Goal: Information Seeking & Learning: Learn about a topic

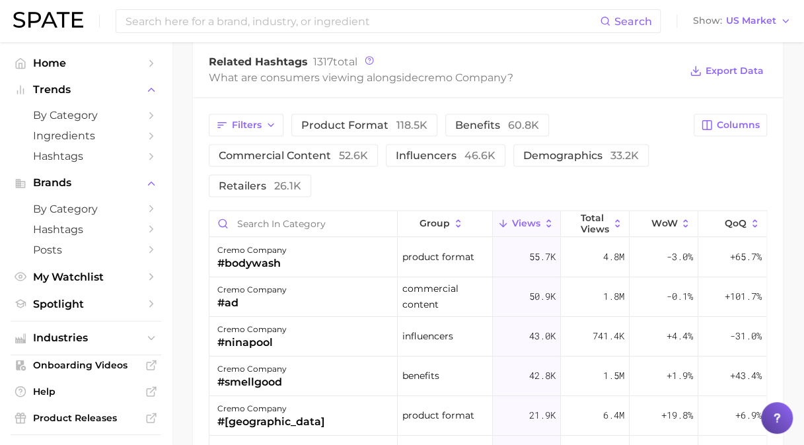
scroll to position [1267, 0]
click at [243, 335] on div "#ninapool" at bounding box center [251, 343] width 69 height 16
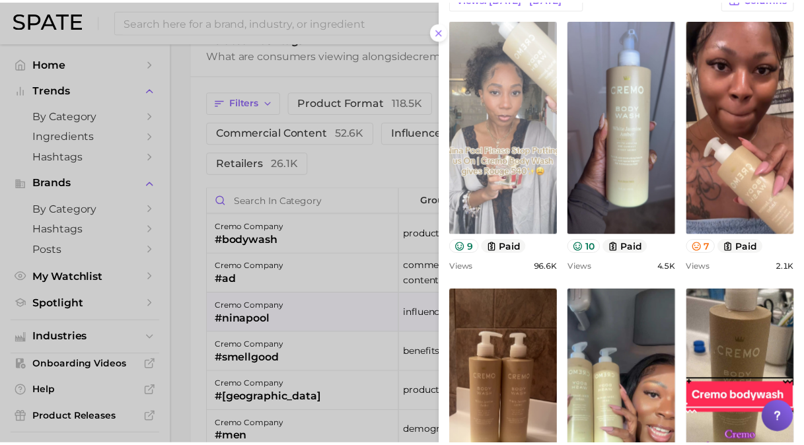
scroll to position [132, 0]
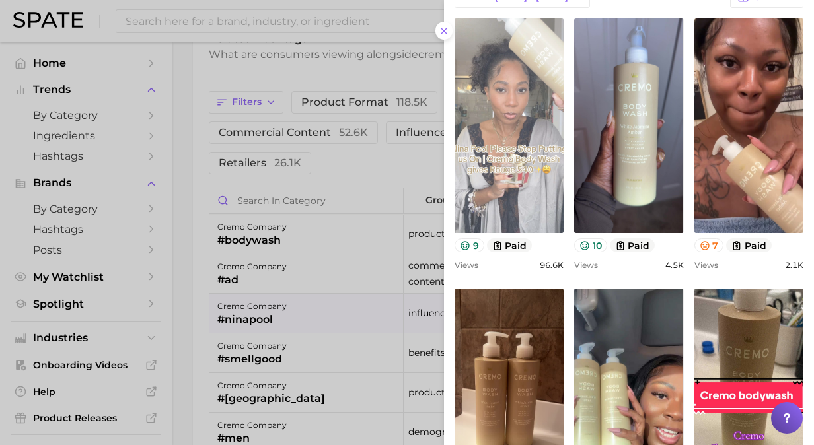
click at [519, 178] on link "view post on TikTok" at bounding box center [508, 125] width 109 height 215
drag, startPoint x: 445, startPoint y: 36, endPoint x: 448, endPoint y: 174, distance: 138.7
click at [445, 36] on button at bounding box center [444, 31] width 18 height 18
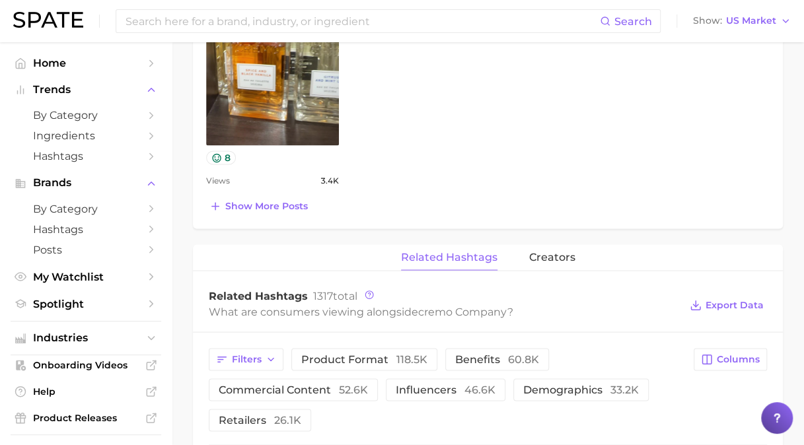
scroll to position [1135, 0]
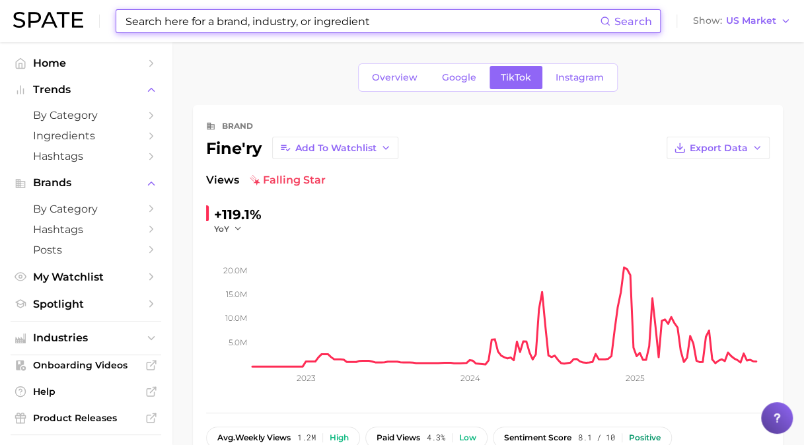
click at [262, 22] on input at bounding box center [362, 21] width 476 height 22
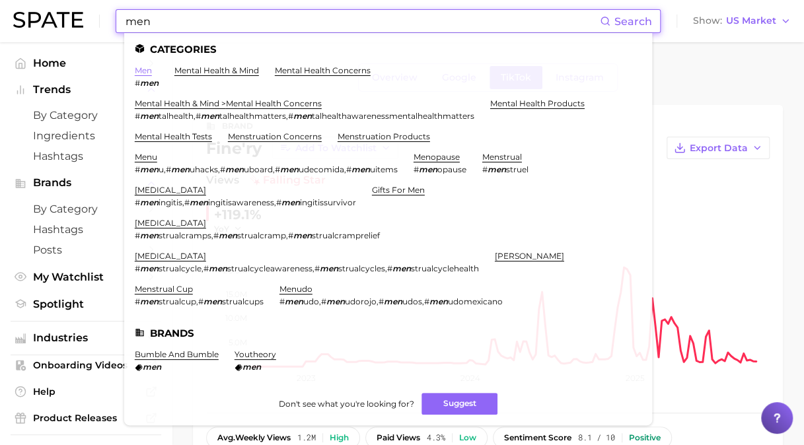
type input "men"
click at [143, 72] on link "men" at bounding box center [143, 70] width 17 height 10
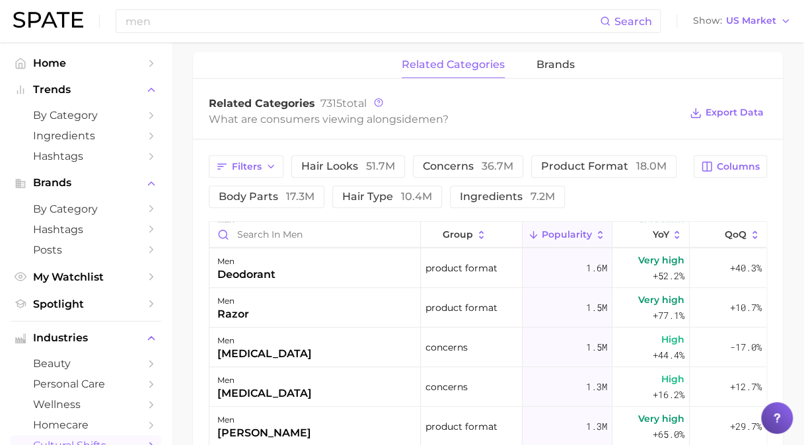
scroll to position [601, 0]
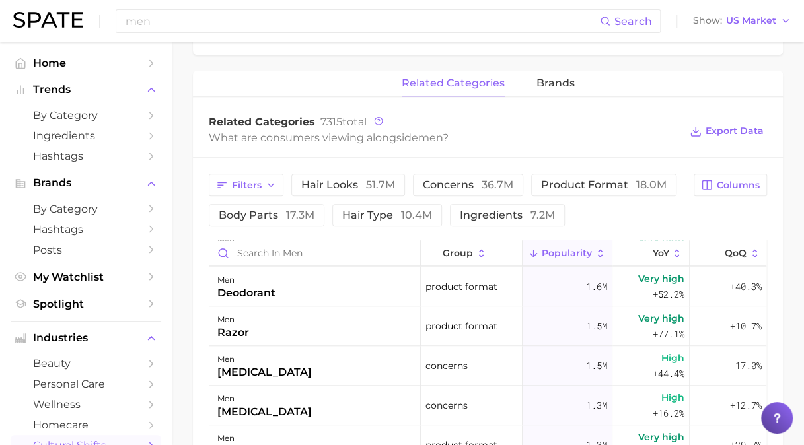
click at [737, 120] on span "Export Data" at bounding box center [726, 131] width 81 height 31
click at [736, 122] on button "Export Data" at bounding box center [726, 131] width 81 height 18
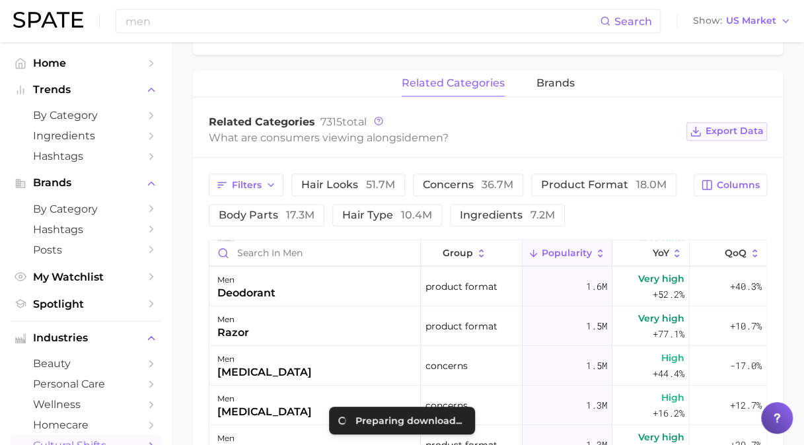
click at [728, 137] on button "Export Data" at bounding box center [726, 131] width 81 height 18
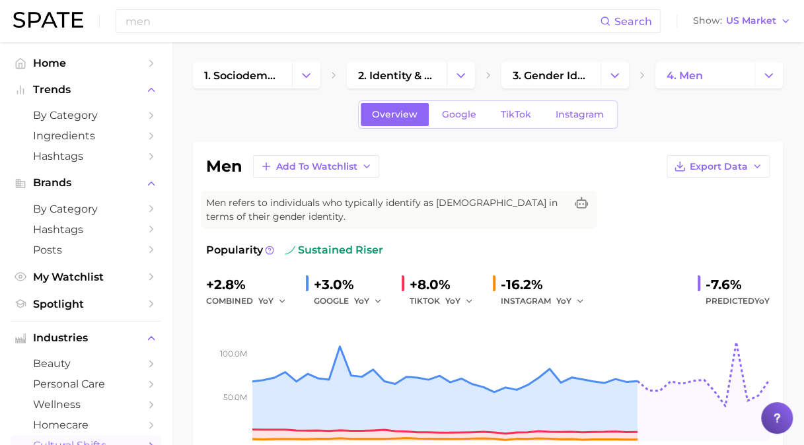
scroll to position [0, 0]
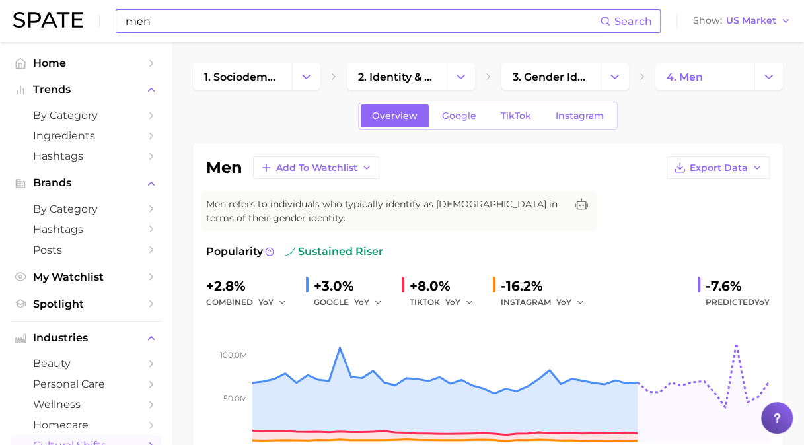
click at [291, 23] on input "men" at bounding box center [362, 21] width 476 height 22
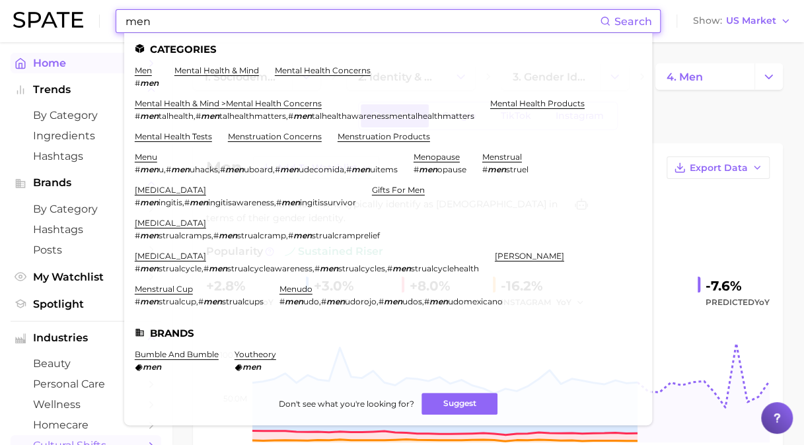
click at [114, 66] on span "Home" at bounding box center [86, 63] width 106 height 13
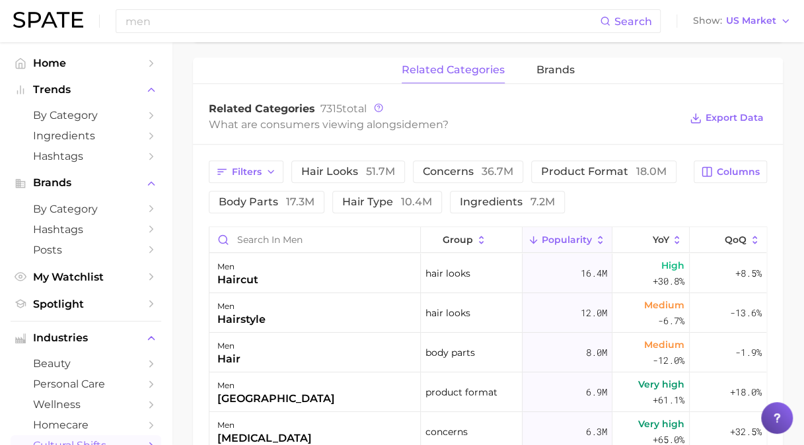
scroll to position [635, 0]
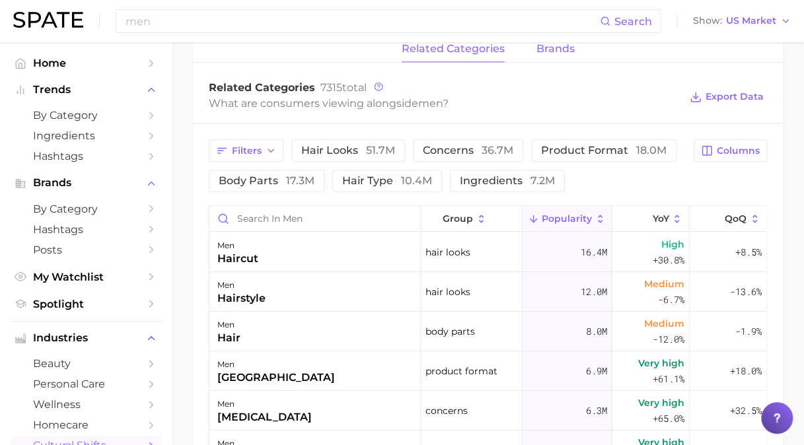
click at [550, 48] on span "brands" at bounding box center [555, 49] width 38 height 12
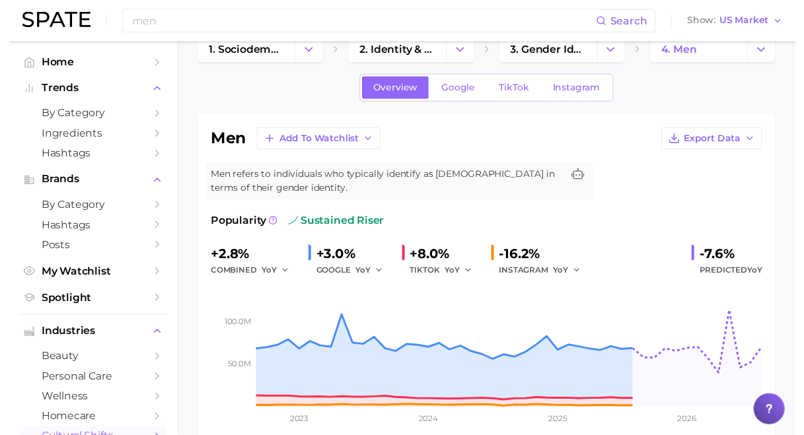
scroll to position [0, 0]
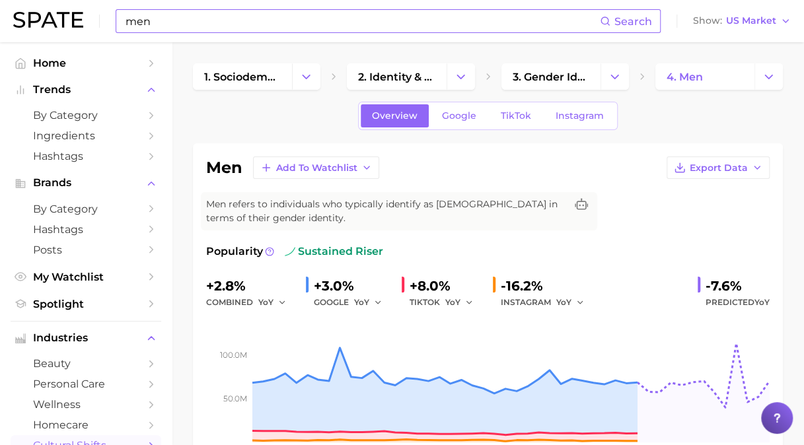
click at [255, 10] on input "men" at bounding box center [362, 21] width 476 height 22
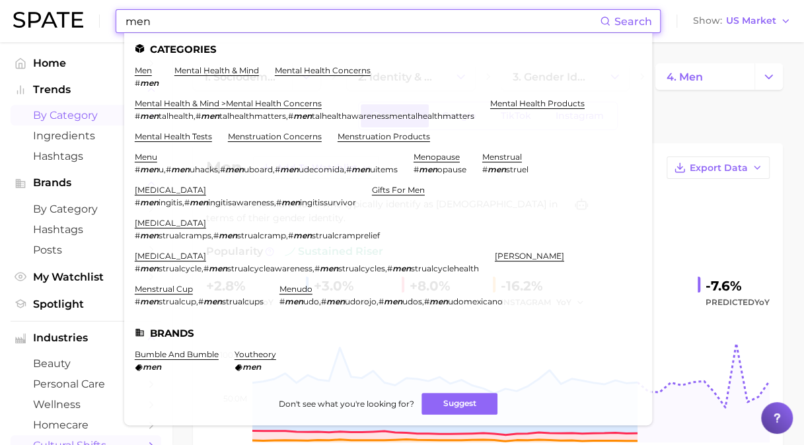
click at [77, 119] on span "by Category" at bounding box center [86, 115] width 106 height 13
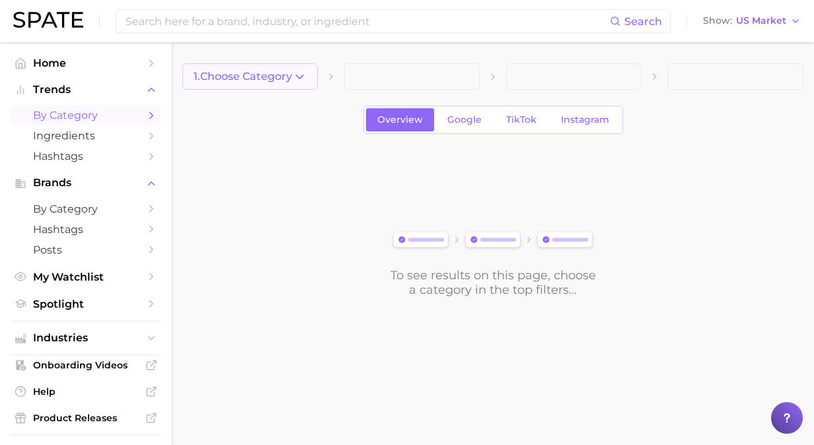
click at [297, 80] on icon "button" at bounding box center [300, 77] width 14 height 14
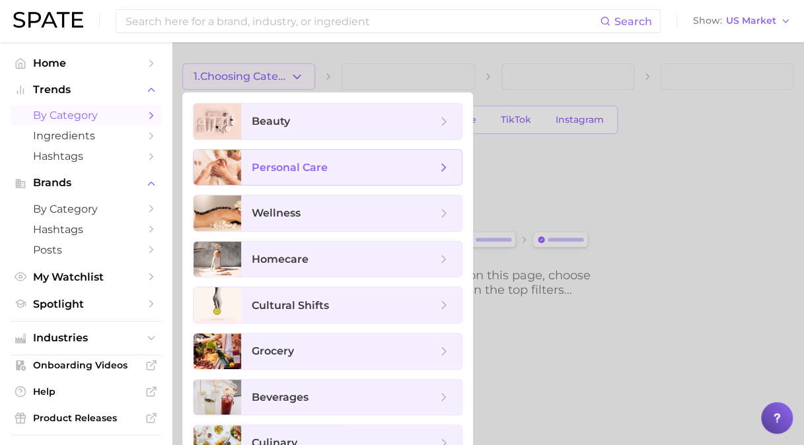
click at [284, 161] on span "personal care" at bounding box center [290, 167] width 76 height 13
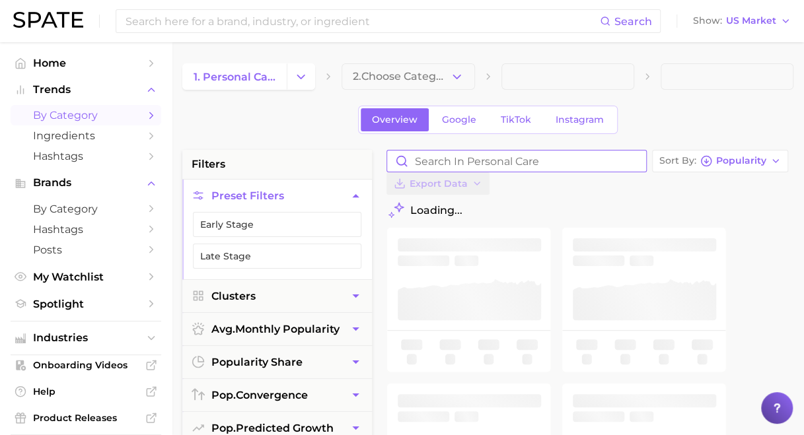
click at [493, 161] on input "Search in personal care" at bounding box center [516, 161] width 259 height 21
type input "men"
